Goal: Information Seeking & Learning: Understand process/instructions

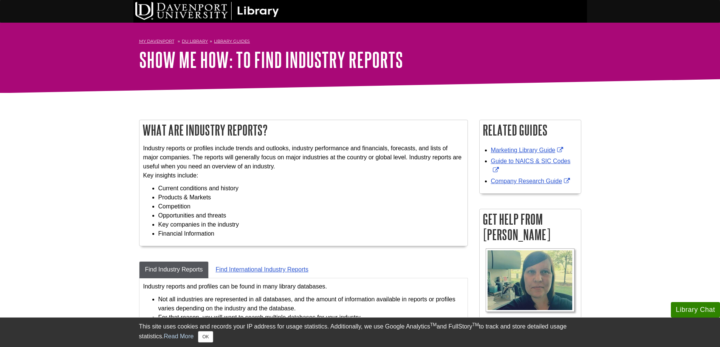
click at [215, 131] on h2 "What are Industry Reports?" at bounding box center [303, 130] width 328 height 20
click at [226, 130] on h2 "What are Industry Reports?" at bounding box center [303, 130] width 328 height 20
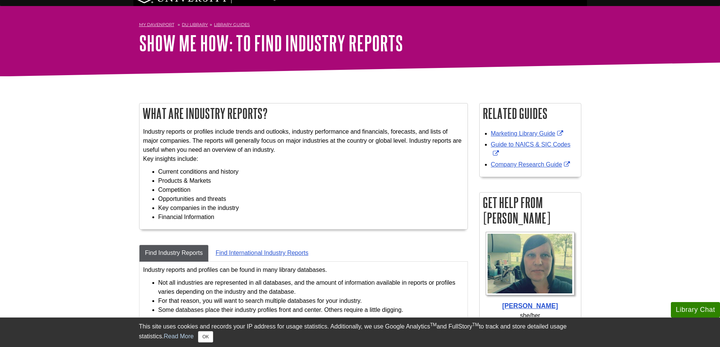
scroll to position [265, 0]
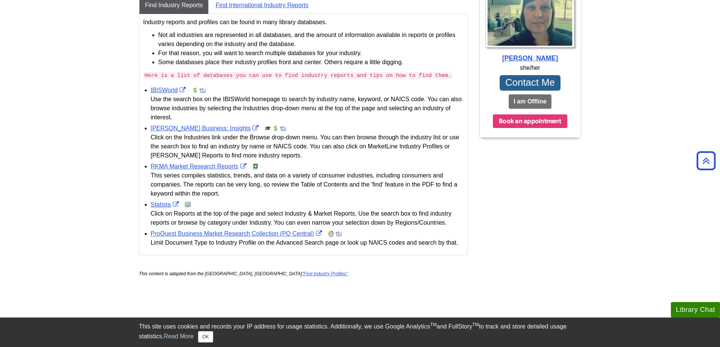
click at [209, 216] on div "Click on Reports at the top of the page and select Industry & Market Reports. U…" at bounding box center [307, 218] width 313 height 18
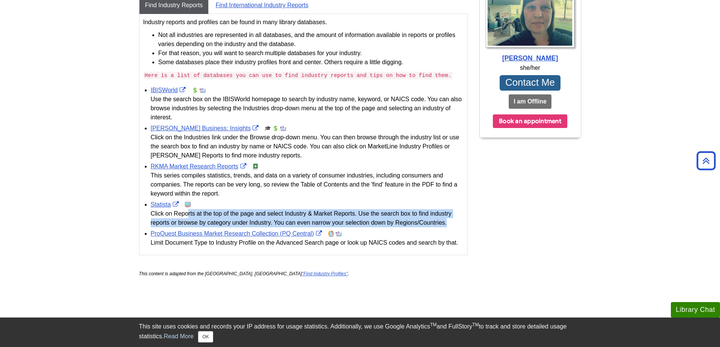
click at [209, 216] on div "Click on Reports at the top of the page and select Industry & Market Reports. U…" at bounding box center [307, 218] width 313 height 18
click at [265, 212] on div "Click on Reports at the top of the page and select Industry & Market Reports. U…" at bounding box center [307, 218] width 313 height 18
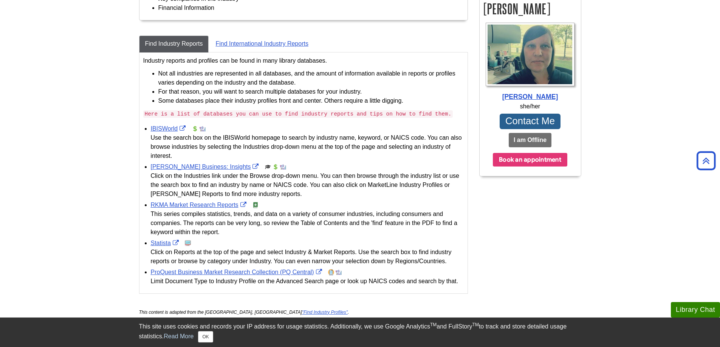
scroll to position [151, 0]
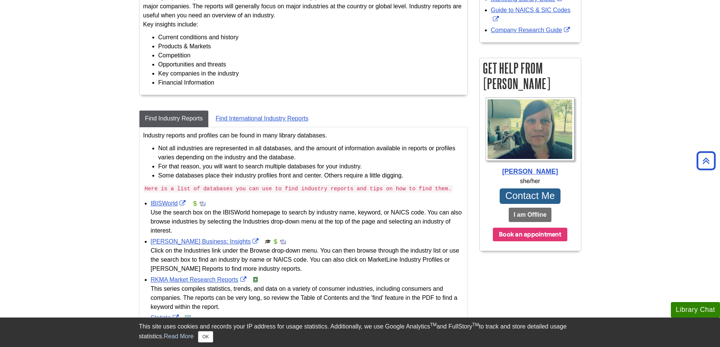
click at [200, 214] on div "Use the search box on the IBISWorld homepage to search by industry name, keywor…" at bounding box center [307, 221] width 313 height 27
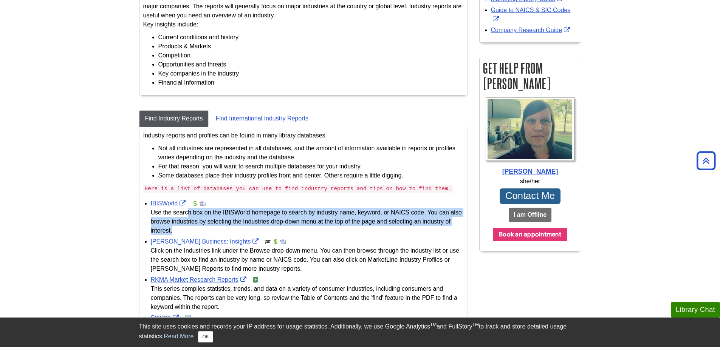
click at [200, 214] on div "Use the search box on the IBISWorld homepage to search by industry name, keywor…" at bounding box center [307, 221] width 313 height 27
click at [265, 211] on div "Use the search box on the IBISWorld homepage to search by industry name, keywor…" at bounding box center [307, 221] width 313 height 27
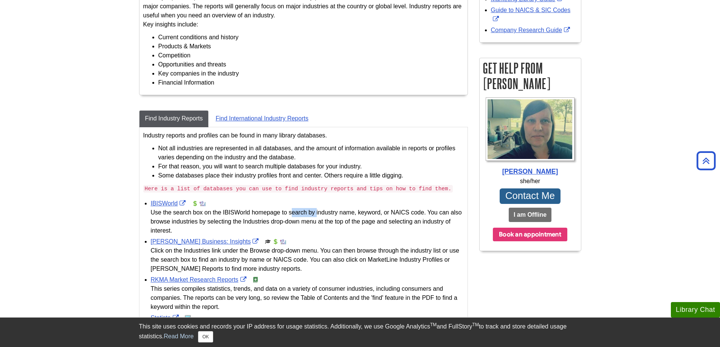
click at [265, 211] on div "Use the search box on the IBISWorld homepage to search by industry name, keywor…" at bounding box center [307, 221] width 313 height 27
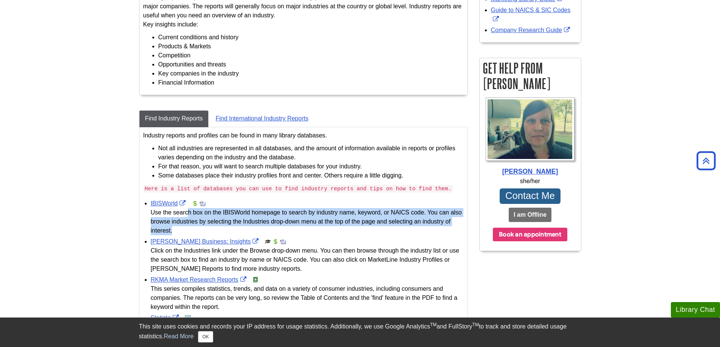
click at [265, 211] on div "Use the search box on the IBISWorld homepage to search by industry name, keywor…" at bounding box center [307, 221] width 313 height 27
click at [300, 211] on div "Use the search box on the IBISWorld homepage to search by industry name, keywor…" at bounding box center [307, 221] width 313 height 27
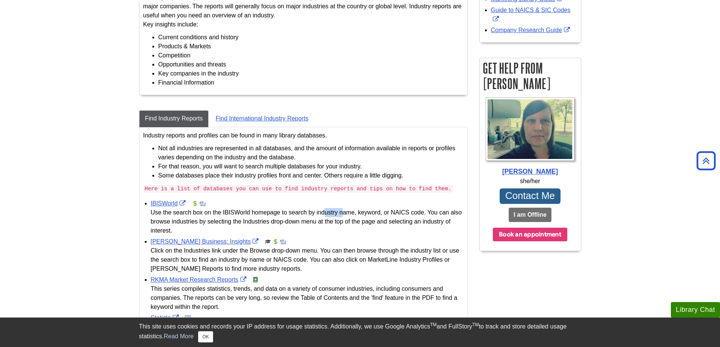
click at [300, 211] on div "Use the search box on the IBISWorld homepage to search by industry name, keywor…" at bounding box center [307, 221] width 313 height 27
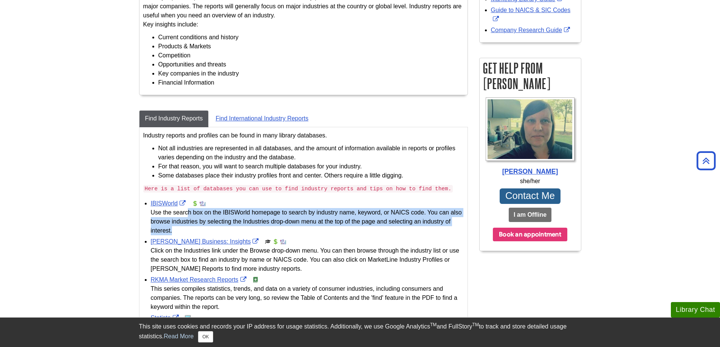
click at [300, 211] on div "Use the search box on the IBISWorld homepage to search by industry name, keywor…" at bounding box center [307, 221] width 313 height 27
click at [315, 212] on div "Use the search box on the IBISWorld homepage to search by industry name, keywor…" at bounding box center [307, 221] width 313 height 27
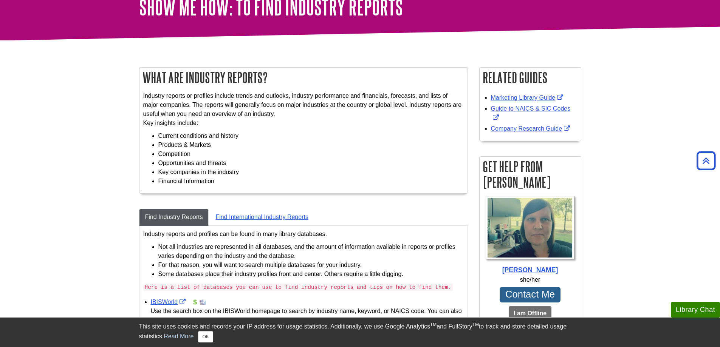
scroll to position [0, 0]
